Goal: Task Accomplishment & Management: Use online tool/utility

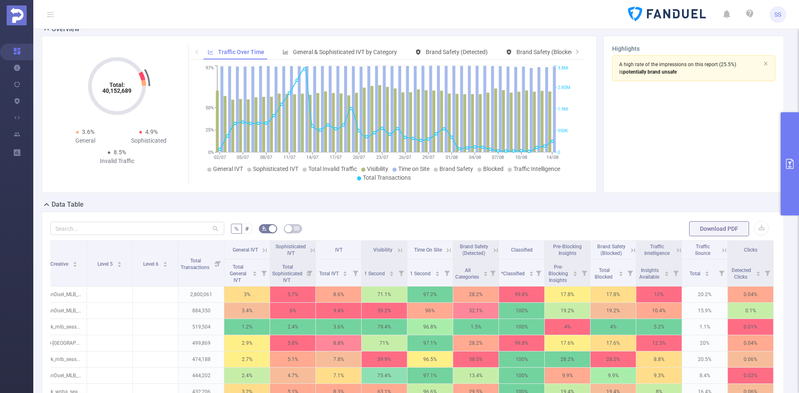
scroll to position [42, 0]
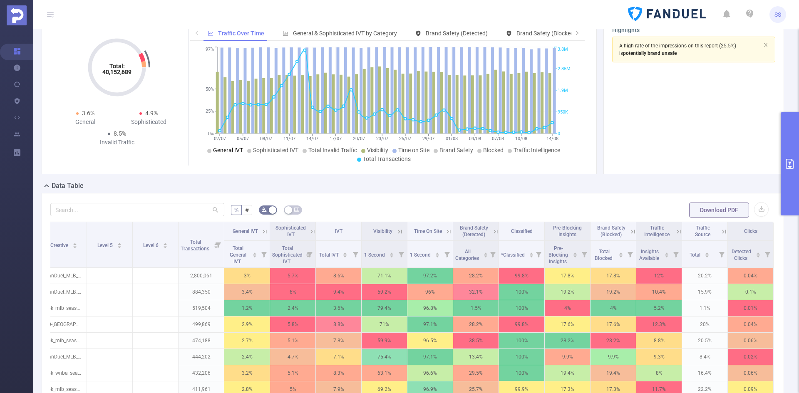
click at [228, 152] on span "General IVT" at bounding box center [228, 150] width 30 height 7
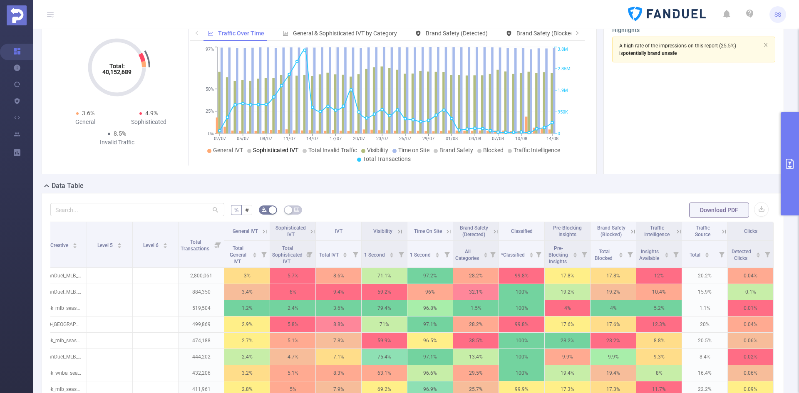
click at [269, 152] on span "Sophisticated IVT" at bounding box center [275, 150] width 45 height 7
click at [792, 167] on icon "primary" at bounding box center [789, 164] width 7 height 10
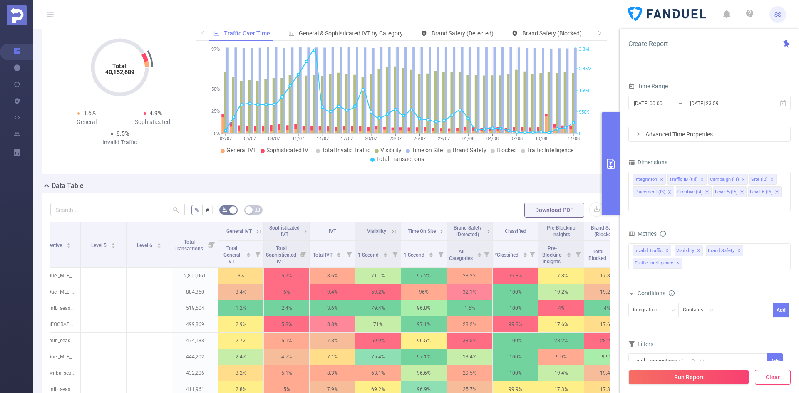
click at [768, 376] on button "Clear" at bounding box center [773, 377] width 36 height 15
type input "[DATE] 09:00"
type input "[DATE] 09:59"
click at [691, 251] on div "Invalid Traffic ✕ Anti-Fraud Invalid Traffic Visibility Brand Safety Traffic In…" at bounding box center [710, 257] width 162 height 27
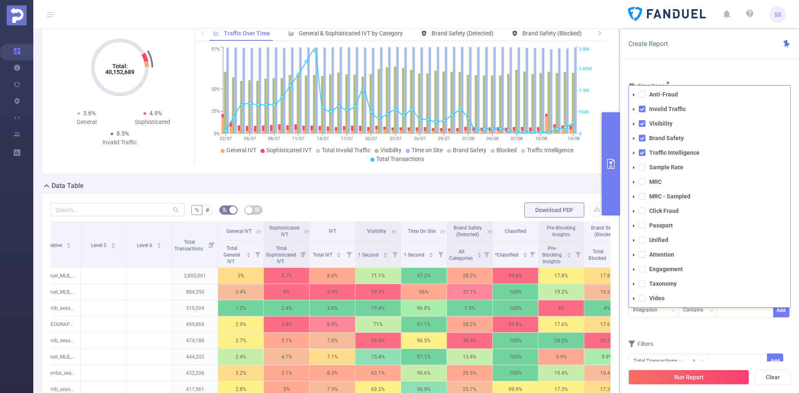
click at [646, 118] on li "Visibility" at bounding box center [710, 123] width 162 height 11
click at [641, 120] on span at bounding box center [642, 123] width 7 height 7
click at [641, 135] on span at bounding box center [642, 138] width 7 height 7
click at [644, 149] on span at bounding box center [642, 152] width 7 height 7
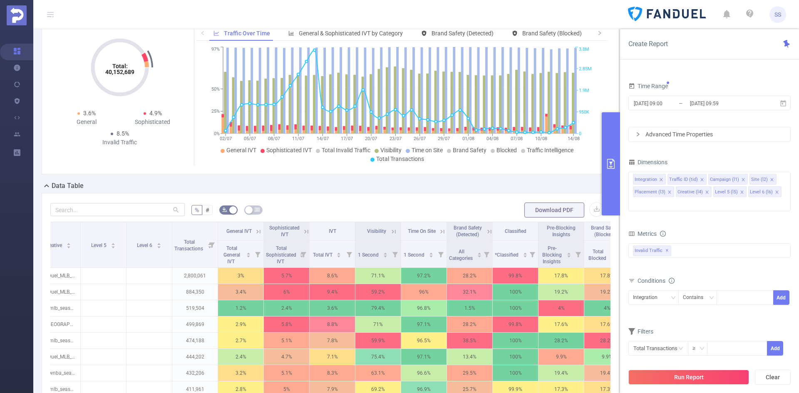
click at [689, 52] on div "Create Report" at bounding box center [709, 44] width 179 height 30
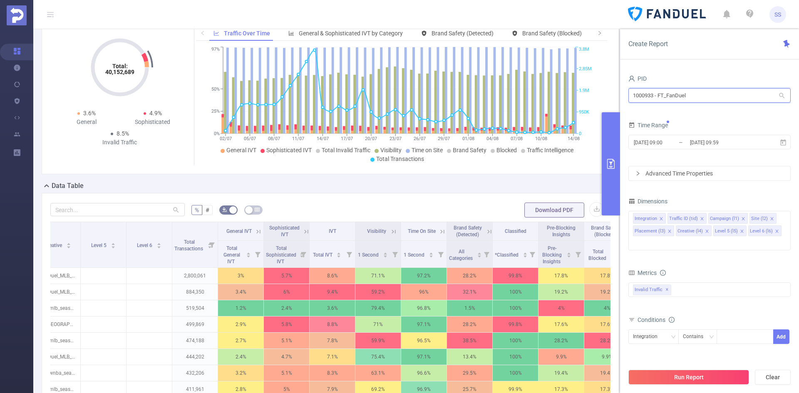
drag, startPoint x: 711, startPoint y: 94, endPoint x: 594, endPoint y: 82, distance: 117.7
click at [594, 82] on section "PID: FT_FanDuel > Time Range: [DATE] 00:00 - [DATE] 23:59 > Time Zone: +00:00 >…" at bounding box center [416, 259] width 766 height 542
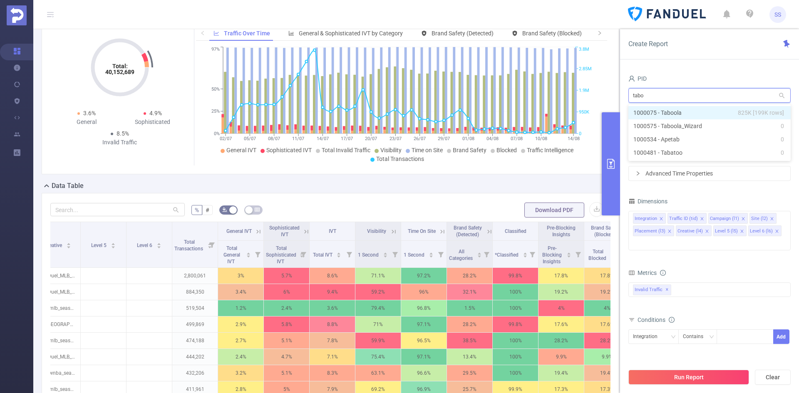
type input "taboo"
click at [686, 115] on li "1000075 - Taboola 825K [199K rows]" at bounding box center [710, 112] width 162 height 13
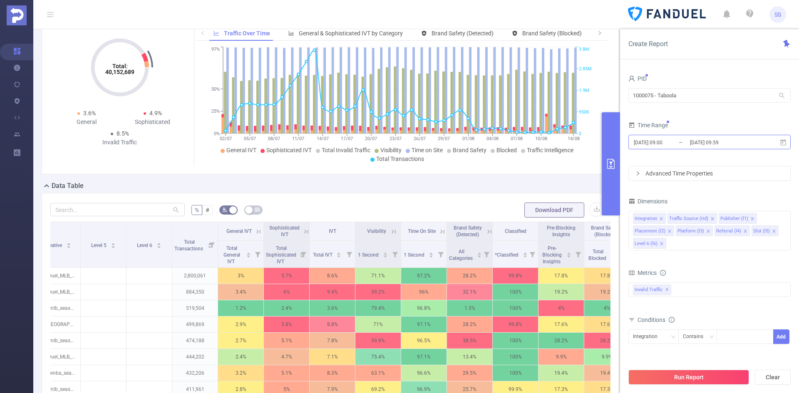
click at [700, 146] on input "[DATE] 09:59" at bounding box center [722, 142] width 67 height 11
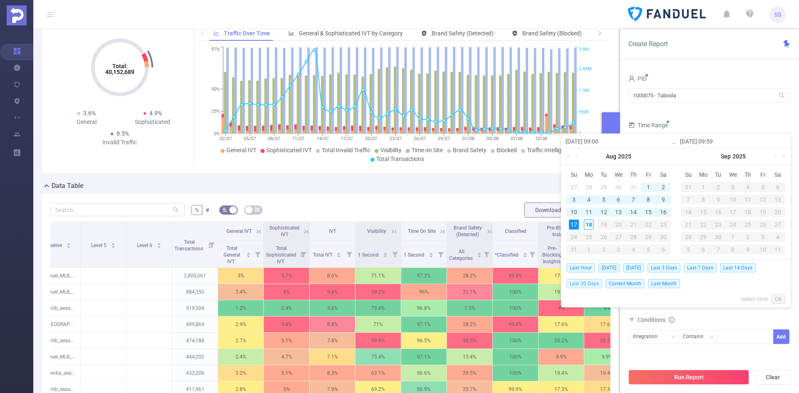
click at [587, 286] on span "Last 30 Days" at bounding box center [585, 283] width 36 height 9
type input "[DATE] 00:00"
type input "[DATE] 23:59"
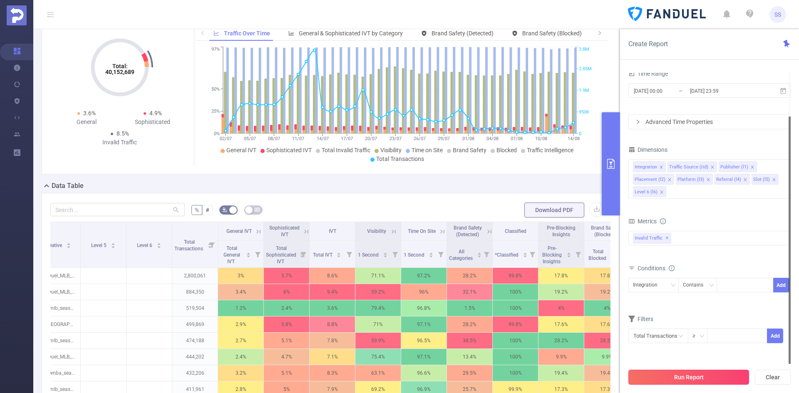
click at [715, 379] on button "Run Report" at bounding box center [689, 377] width 121 height 15
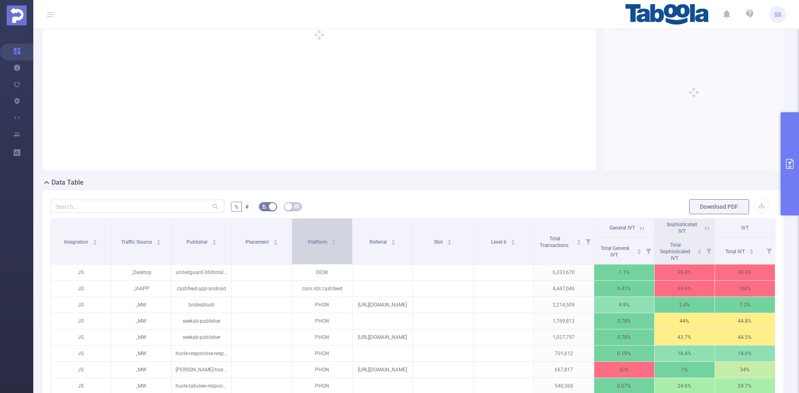
scroll to position [60, 0]
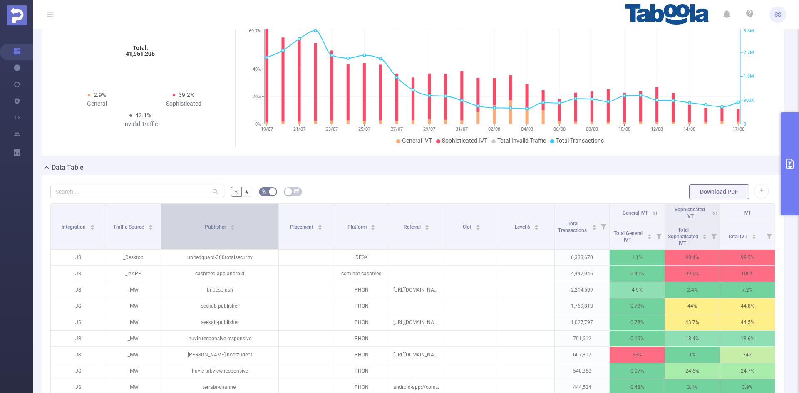
drag, startPoint x: 229, startPoint y: 236, endPoint x: 271, endPoint y: 239, distance: 42.1
click at [271, 239] on th "Publisher" at bounding box center [220, 227] width 118 height 46
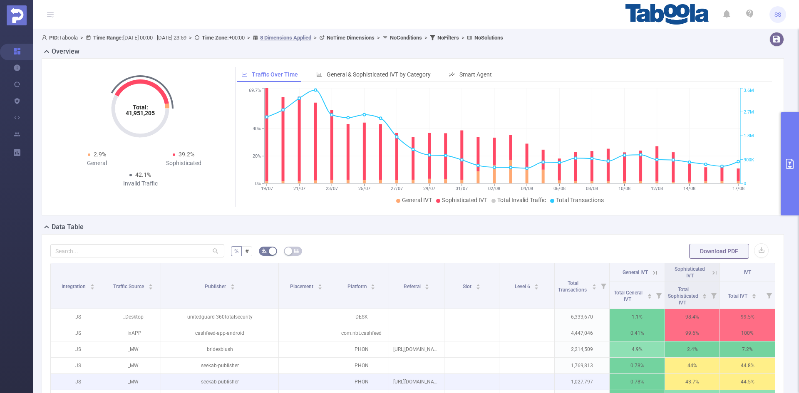
scroll to position [0, 0]
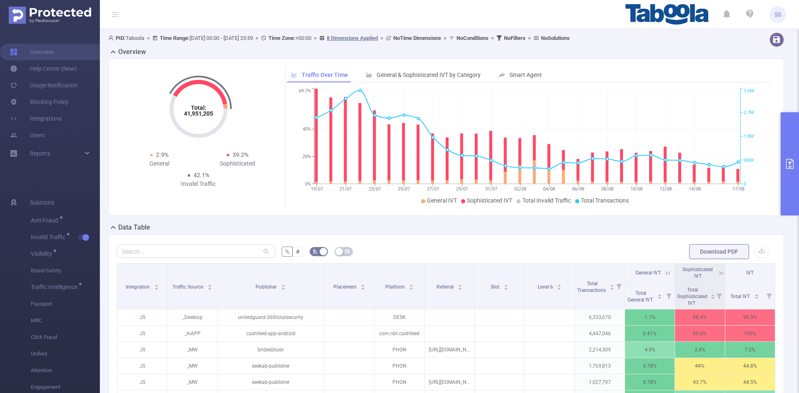
drag, startPoint x: 785, startPoint y: 156, endPoint x: 799, endPoint y: 178, distance: 26.2
click at [785, 157] on button "primary" at bounding box center [790, 163] width 18 height 103
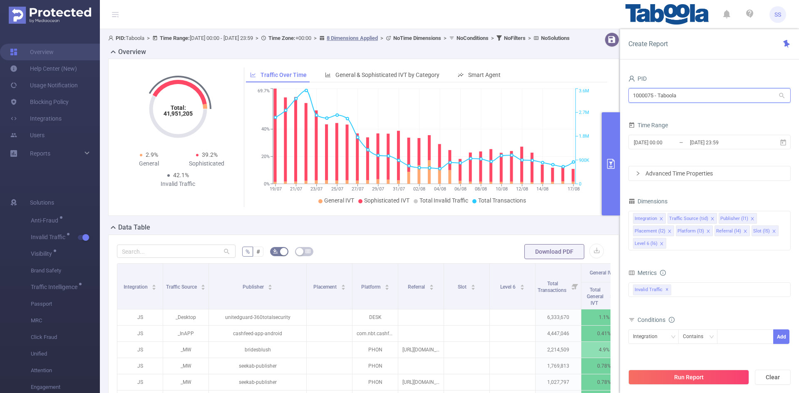
drag, startPoint x: 712, startPoint y: 98, endPoint x: 604, endPoint y: 91, distance: 108.5
click at [604, 91] on section "PID: Taboola > Time Range: [DATE] 00:00 - [DATE] 23:59 > Time Zone: +00:00 > 8 …" at bounding box center [449, 287] width 699 height 517
type input "atomi"
click at [707, 116] on li "1000992 - Atomic Labs 160K [15K rows]" at bounding box center [710, 112] width 162 height 13
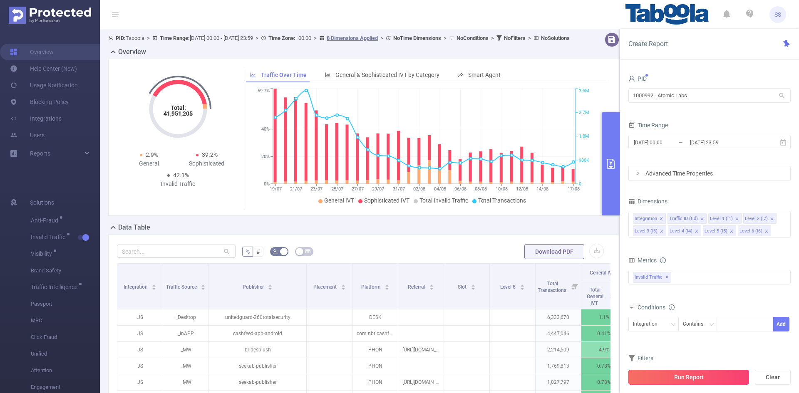
click at [682, 378] on button "Run Report" at bounding box center [689, 377] width 121 height 15
